Goal: Navigation & Orientation: Find specific page/section

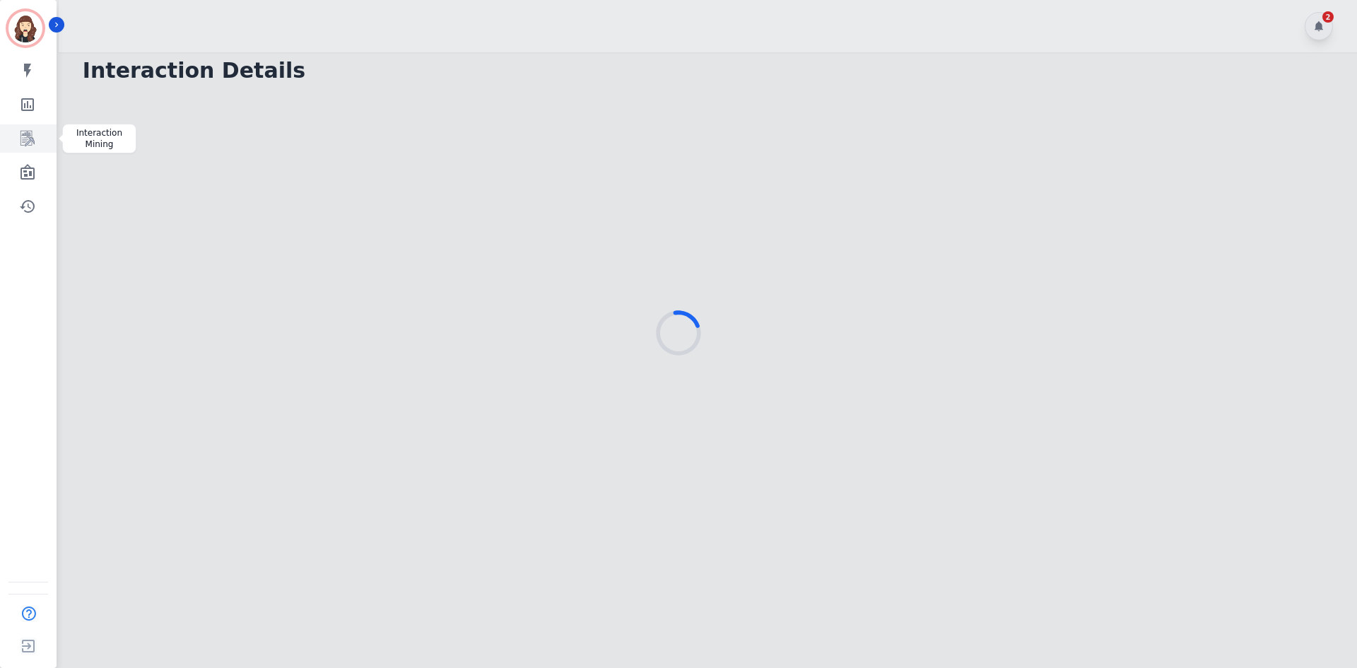
click at [23, 151] on link "Sidebar" at bounding box center [29, 138] width 54 height 28
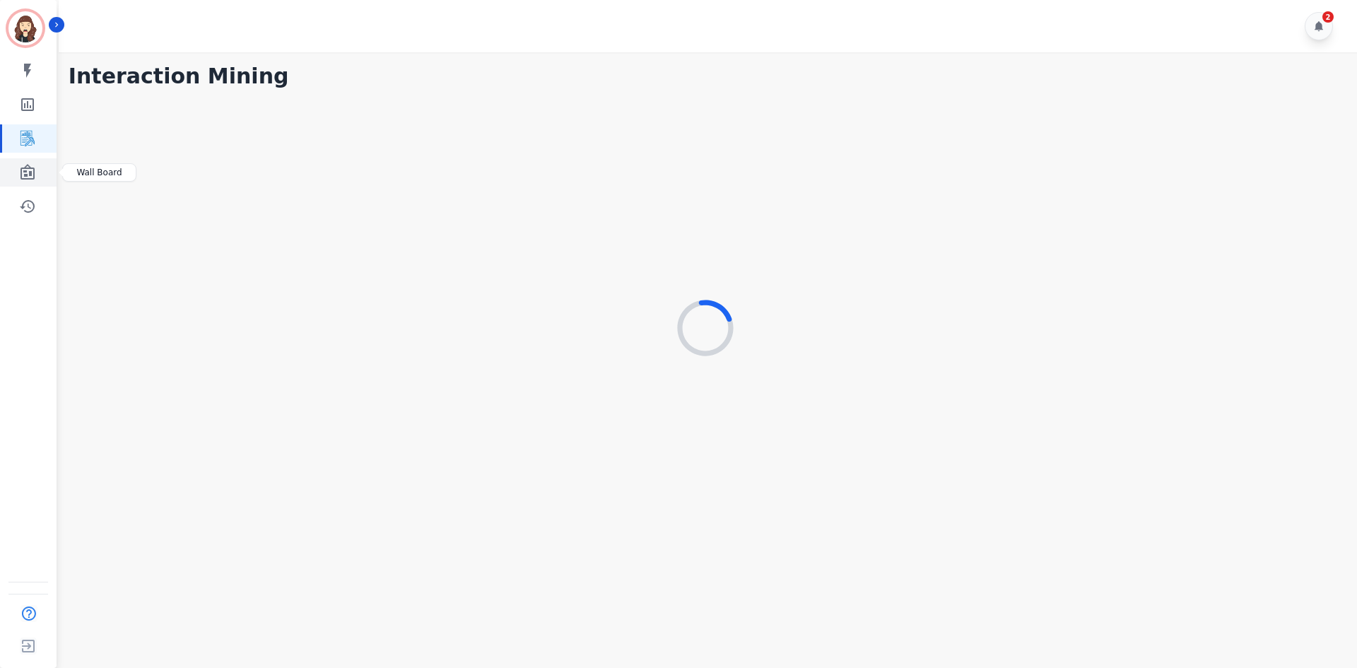
click at [33, 171] on icon "Sidebar" at bounding box center [27, 172] width 17 height 17
